Goal: Task Accomplishment & Management: Manage account settings

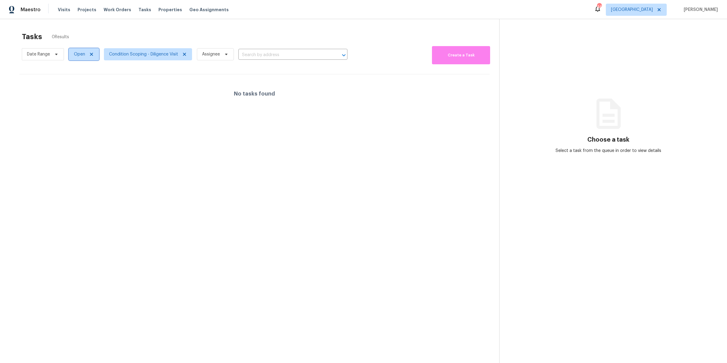
click at [84, 55] on span "Open" at bounding box center [79, 54] width 11 height 6
click at [84, 81] on label "Closed" at bounding box center [83, 80] width 22 height 6
click at [76, 81] on input "Closed" at bounding box center [74, 79] width 4 height 4
checkbox input "true"
click at [210, 83] on div at bounding box center [363, 181] width 727 height 363
